Goal: Information Seeking & Learning: Understand process/instructions

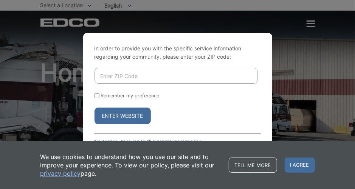
click at [124, 75] on input "Enter ZIP Code" at bounding box center [176, 76] width 163 height 16
type input "92024"
click at [115, 116] on button "Enter Website" at bounding box center [123, 115] width 56 height 17
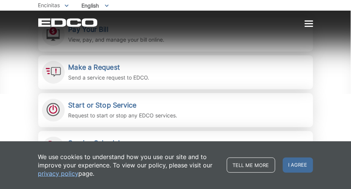
scroll to position [194, 0]
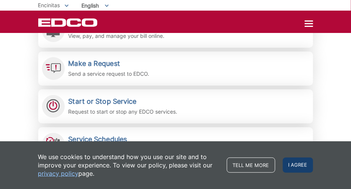
click at [293, 166] on span "I agree" at bounding box center [298, 164] width 30 height 15
click at [293, 166] on link "Recycling Guide Learn what you need to know about recycling." at bounding box center [175, 182] width 275 height 34
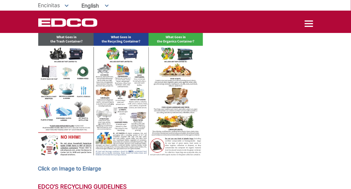
scroll to position [303, 0]
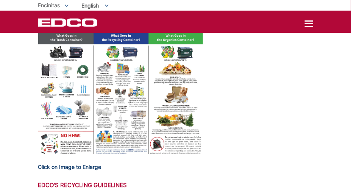
click at [92, 166] on strong "Click on Image to Enlarge" at bounding box center [69, 166] width 63 height 6
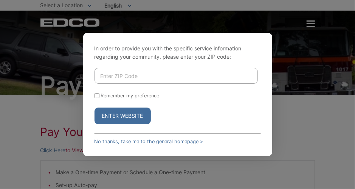
click at [112, 75] on input "Enter ZIP Code" at bounding box center [176, 76] width 163 height 16
type input "92024"
click at [115, 113] on button "Enter Website" at bounding box center [123, 115] width 56 height 17
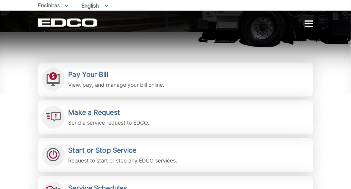
scroll to position [145, 0]
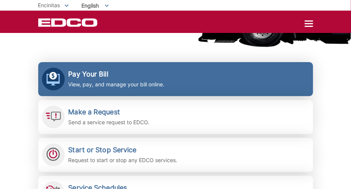
click at [164, 82] on p "View, pay, and manage your bill online." at bounding box center [116, 84] width 96 height 8
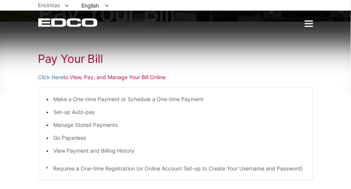
scroll to position [73, 0]
click at [48, 75] on link "Click Here" at bounding box center [50, 77] width 25 height 8
